Goal: Task Accomplishment & Management: Use online tool/utility

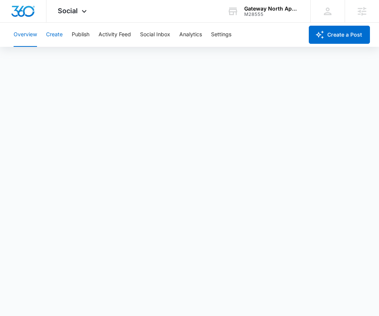
click at [51, 30] on button "Create" at bounding box center [54, 35] width 17 height 24
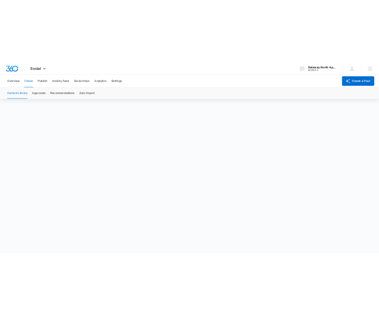
scroll to position [5, 0]
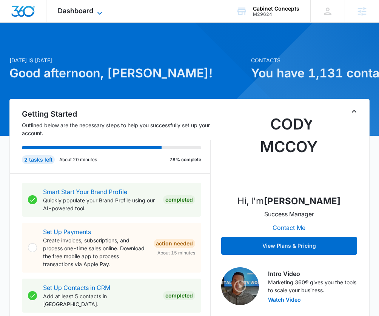
click at [99, 11] on icon at bounding box center [99, 13] width 9 height 9
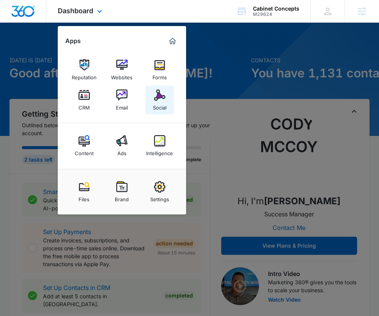
click at [161, 101] on div "Social" at bounding box center [160, 106] width 14 height 10
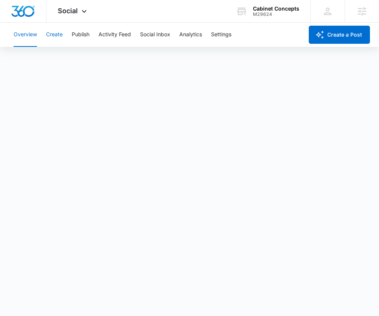
click at [62, 37] on button "Create" at bounding box center [54, 35] width 17 height 24
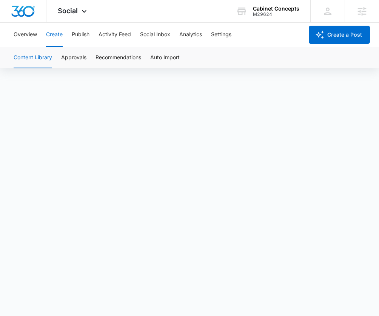
scroll to position [5, 0]
click at [53, 36] on button "Create" at bounding box center [54, 35] width 17 height 24
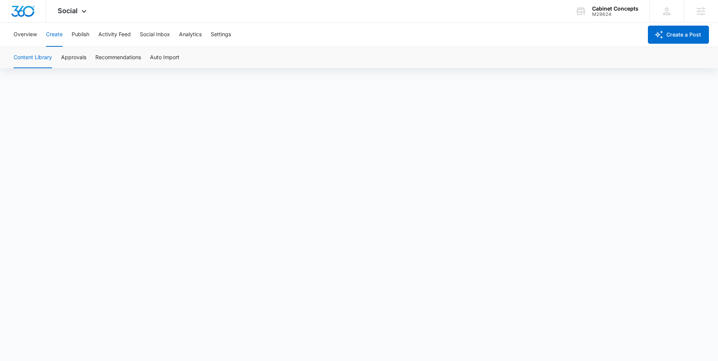
click at [541, 54] on div "Content Library Approvals Recommendations Auto Import" at bounding box center [359, 57] width 700 height 21
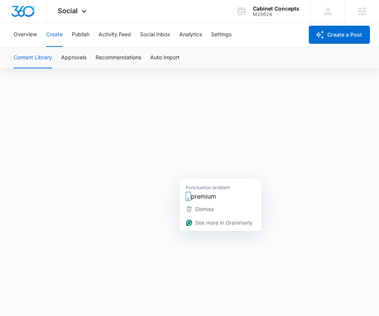
click at [198, 195] on span "premium" at bounding box center [203, 195] width 25 height 9
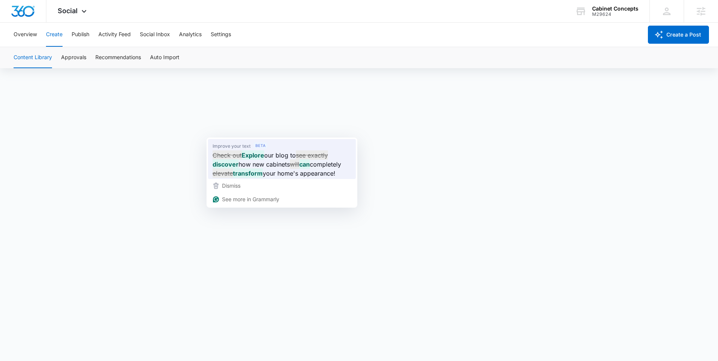
click at [263, 169] on strong "transform" at bounding box center [248, 173] width 30 height 9
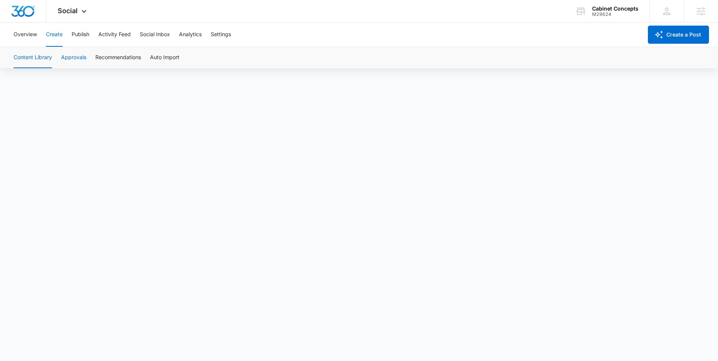
click at [77, 55] on button "Approvals" at bounding box center [73, 57] width 25 height 21
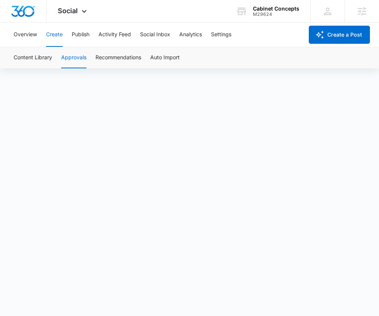
scroll to position [5, 0]
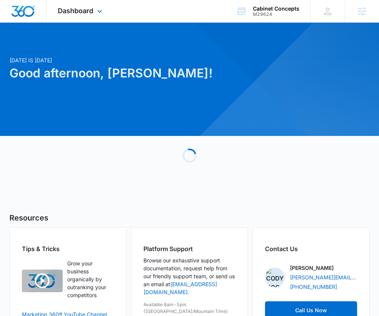
click at [95, 11] on div "Dashboard Apps Reputation Websites Forms CRM Email Social Content Ads Intellige…" at bounding box center [80, 11] width 69 height 22
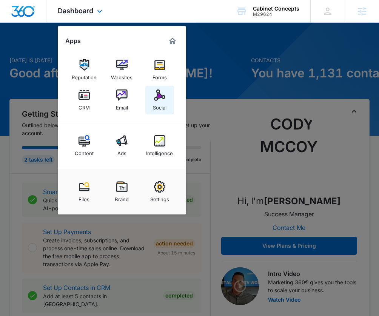
click at [167, 102] on link "Social" at bounding box center [159, 100] width 29 height 29
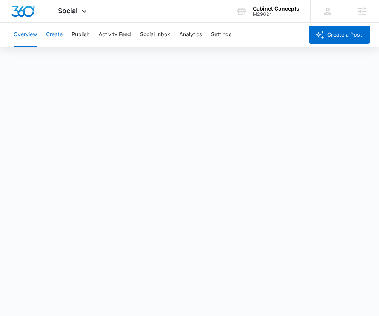
click at [61, 32] on button "Create" at bounding box center [54, 35] width 17 height 24
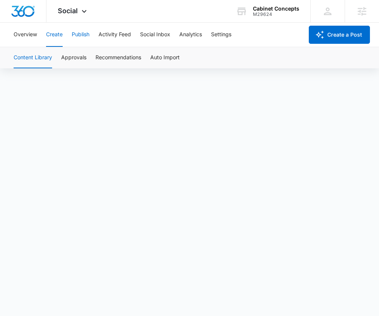
click at [78, 36] on button "Publish" at bounding box center [81, 35] width 18 height 24
click at [62, 58] on button "Schedules" at bounding box center [58, 57] width 26 height 21
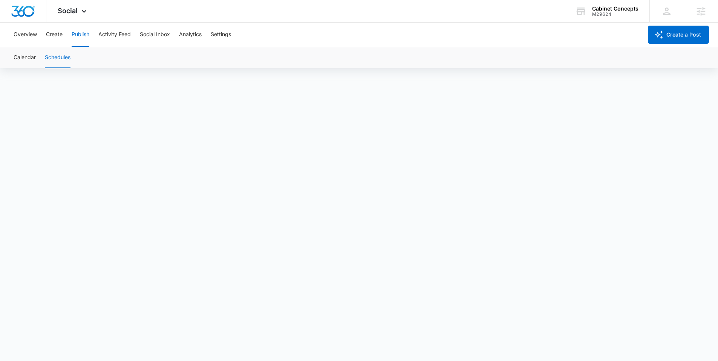
click at [61, 59] on button "Schedules" at bounding box center [58, 57] width 26 height 21
click at [22, 58] on button "Calendar" at bounding box center [25, 57] width 22 height 21
